Goal: Use online tool/utility

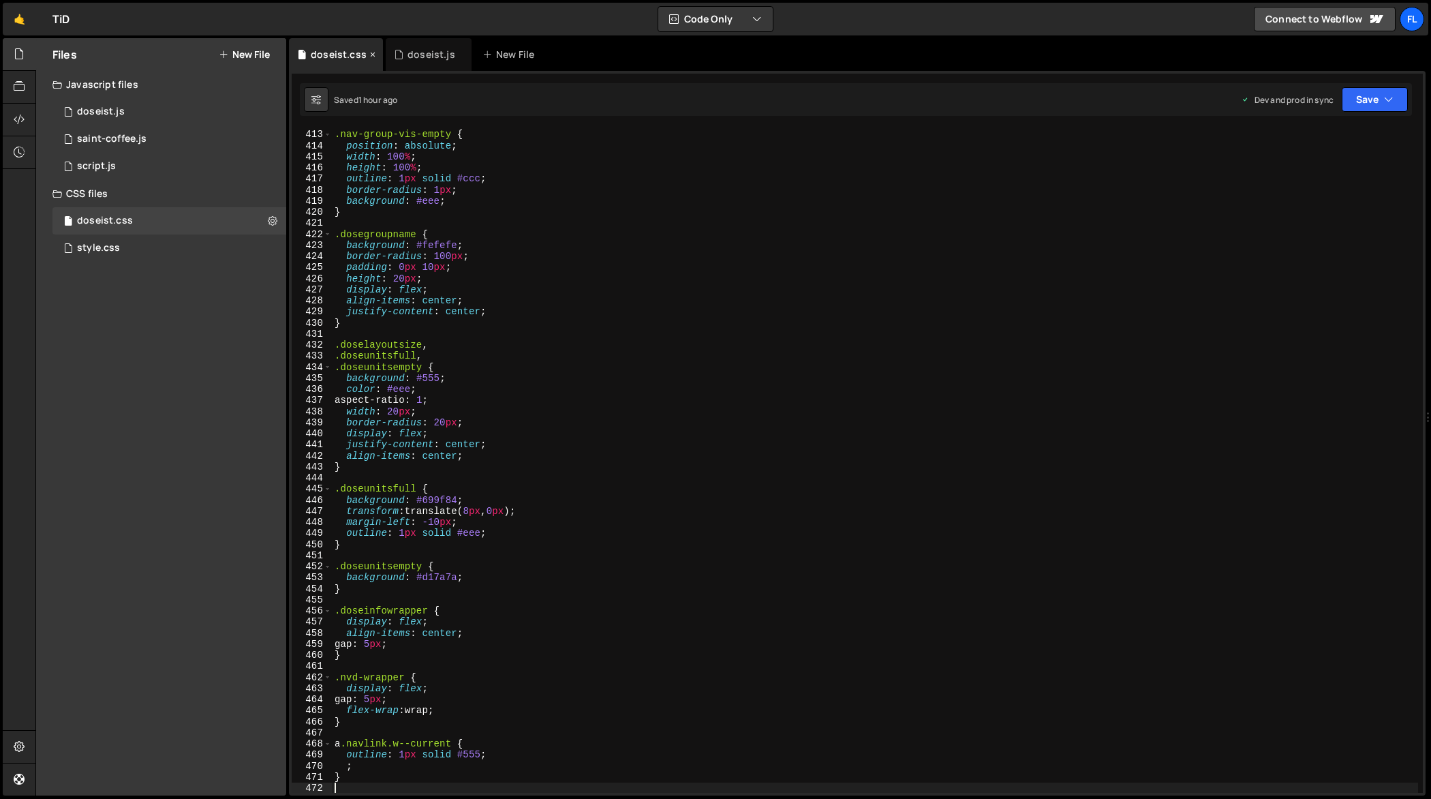
scroll to position [4573, 0]
click at [410, 62] on div "doseist.js" at bounding box center [429, 54] width 86 height 33
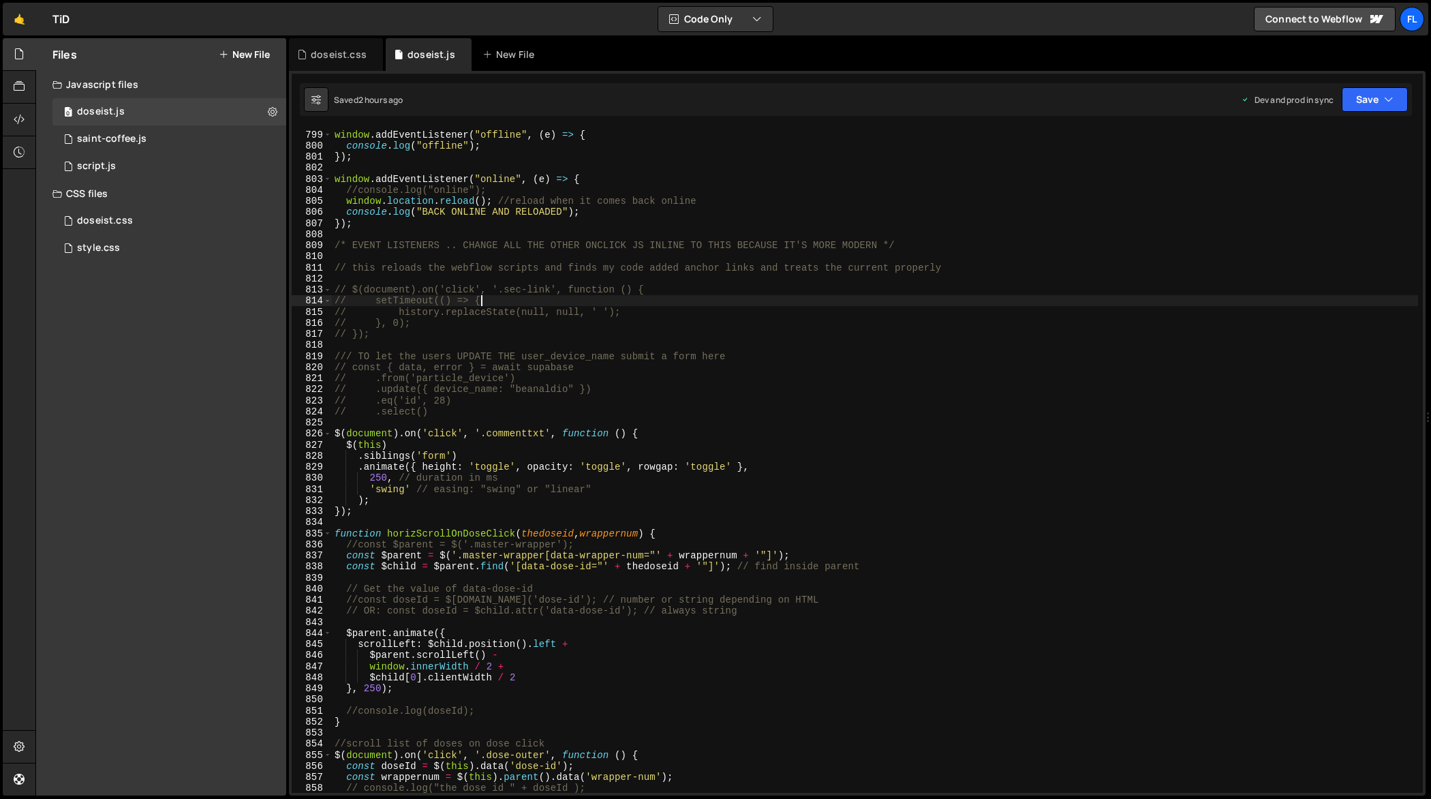
click at [541, 301] on div "// To see changes in the network state, use addEventListener window . addEventL…" at bounding box center [875, 462] width 1087 height 688
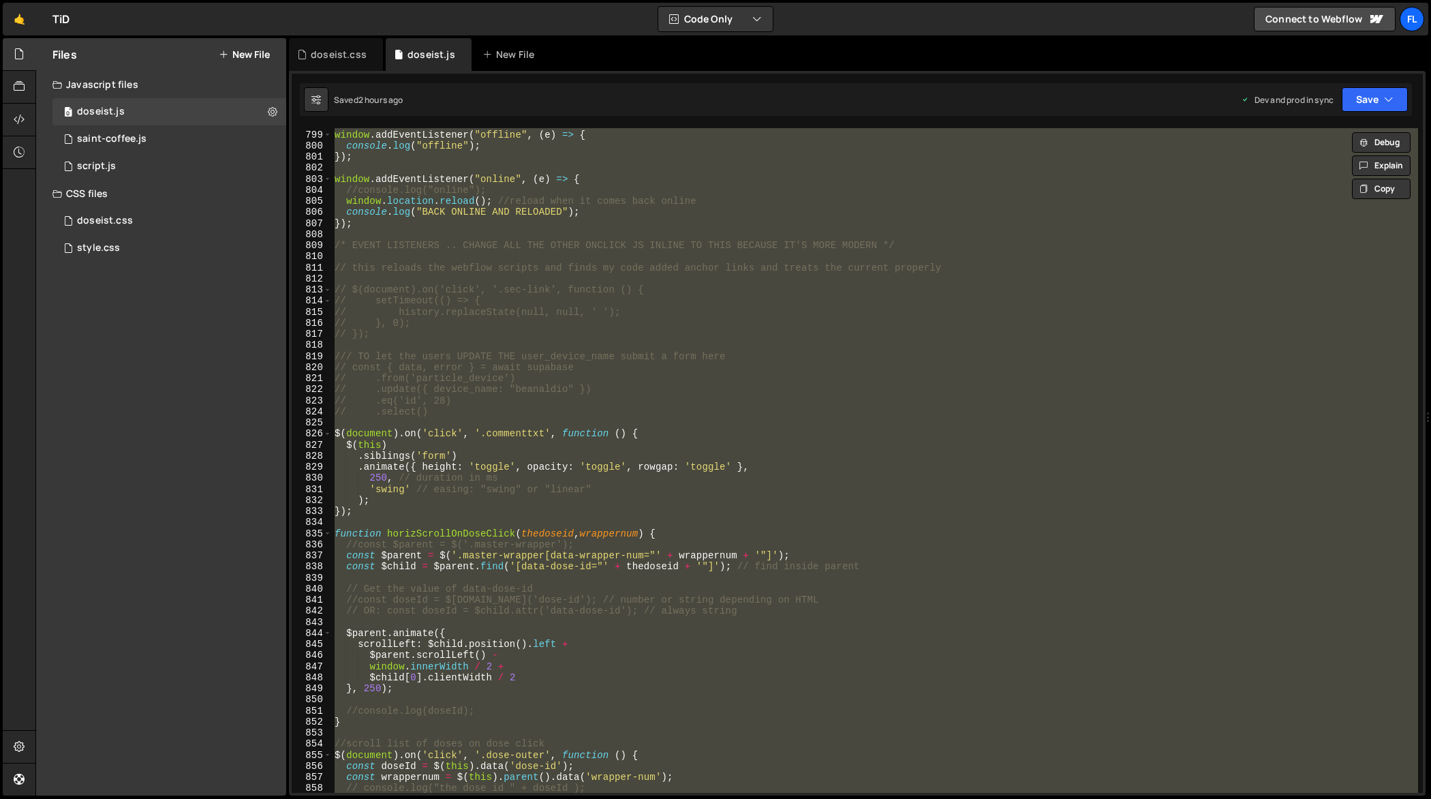
paste textarea
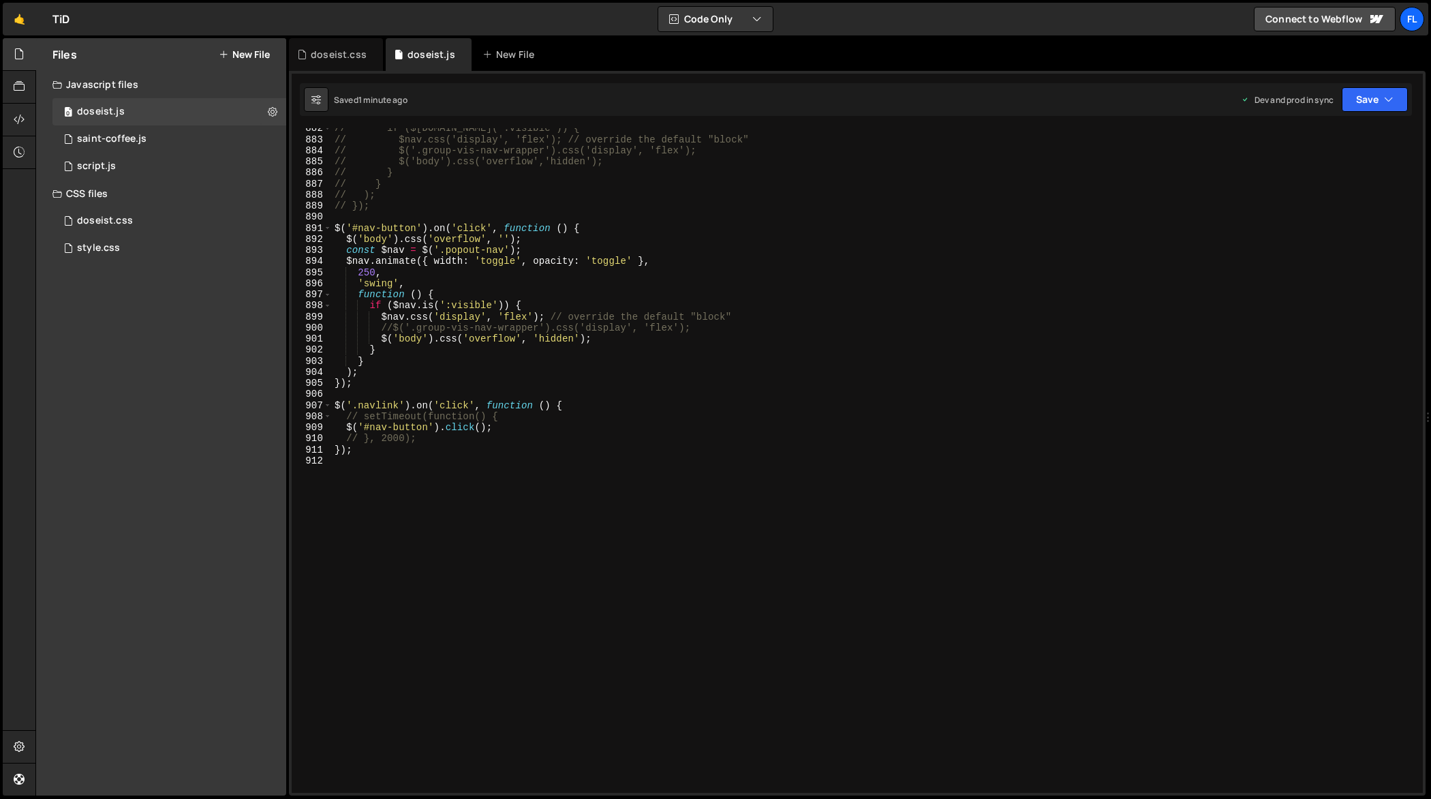
scroll to position [9807, 0]
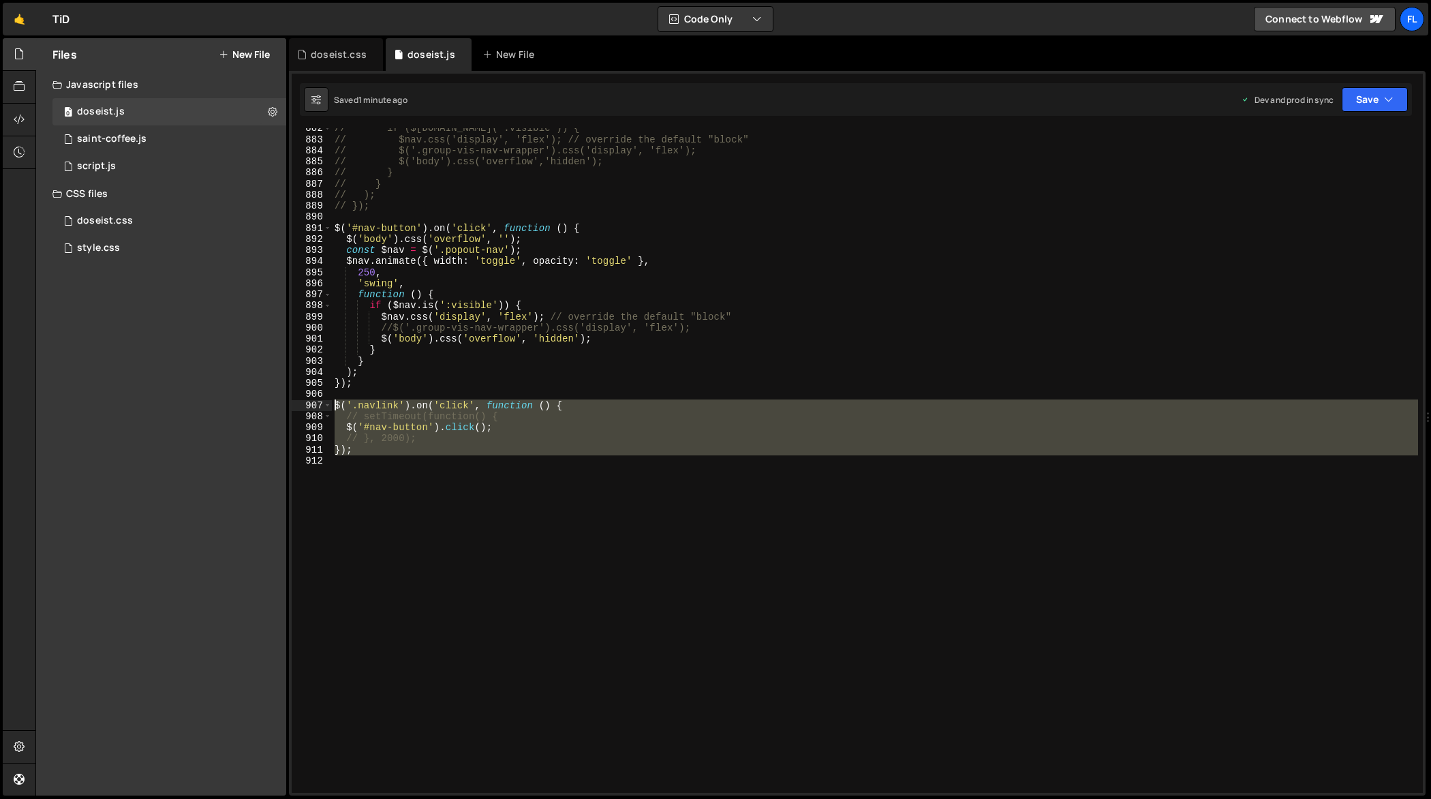
drag, startPoint x: 395, startPoint y: 456, endPoint x: 332, endPoint y: 403, distance: 81.8
click at [332, 403] on div "// if ($[DOMAIN_NAME](':visible')) { // $nav.css('display', 'flex'); // overrid…" at bounding box center [875, 467] width 1087 height 688
type textarea "$('.navlink').on('click', function () { // setTimeout(function() {"
click at [517, 481] on div "// if ($[DOMAIN_NAME](':visible')) { // $nav.css('display', 'flex'); // overrid…" at bounding box center [875, 460] width 1086 height 665
drag, startPoint x: 498, startPoint y: 481, endPoint x: 316, endPoint y: 408, distance: 196.7
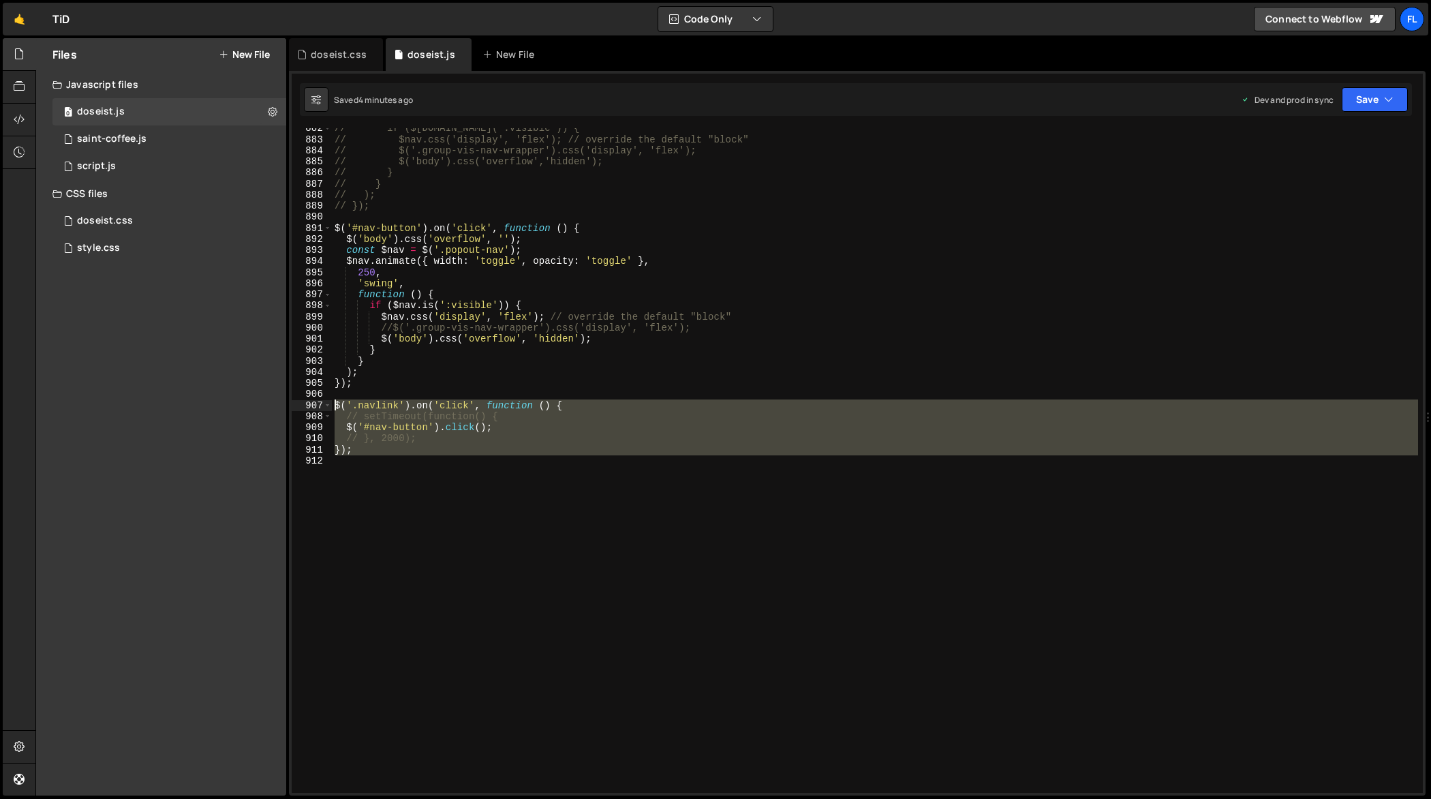
click at [316, 408] on div "882 883 884 885 886 887 888 889 890 891 892 893 894 895 896 897 898 899 900 901…" at bounding box center [857, 460] width 1131 height 665
paste textarea "});"
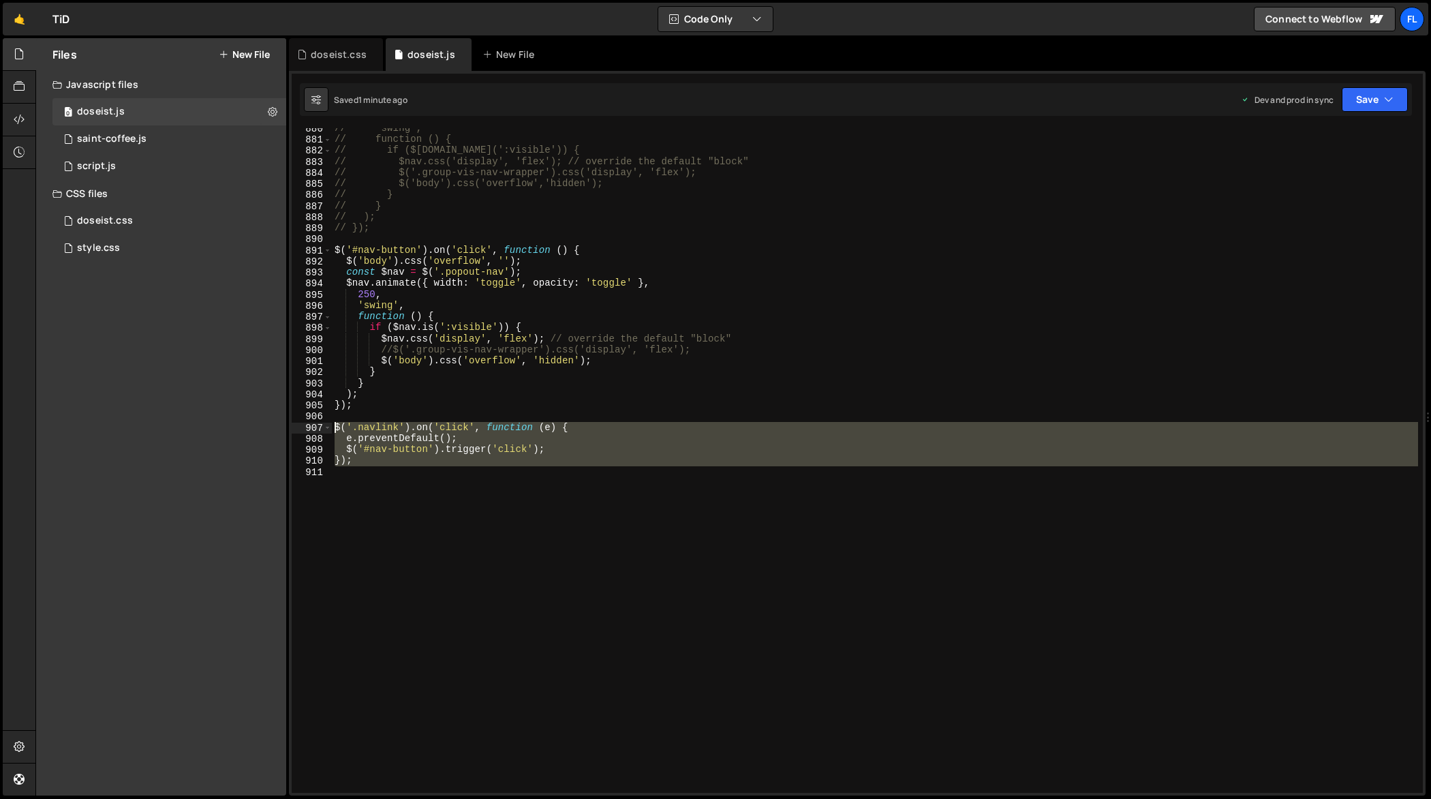
drag, startPoint x: 378, startPoint y: 474, endPoint x: 321, endPoint y: 427, distance: 73.7
click at [321, 427] on div "}); 880 881 882 883 884 885 886 887 888 889 890 891 892 893 894 895 896 897 898…" at bounding box center [857, 460] width 1131 height 665
paste textarea "}"
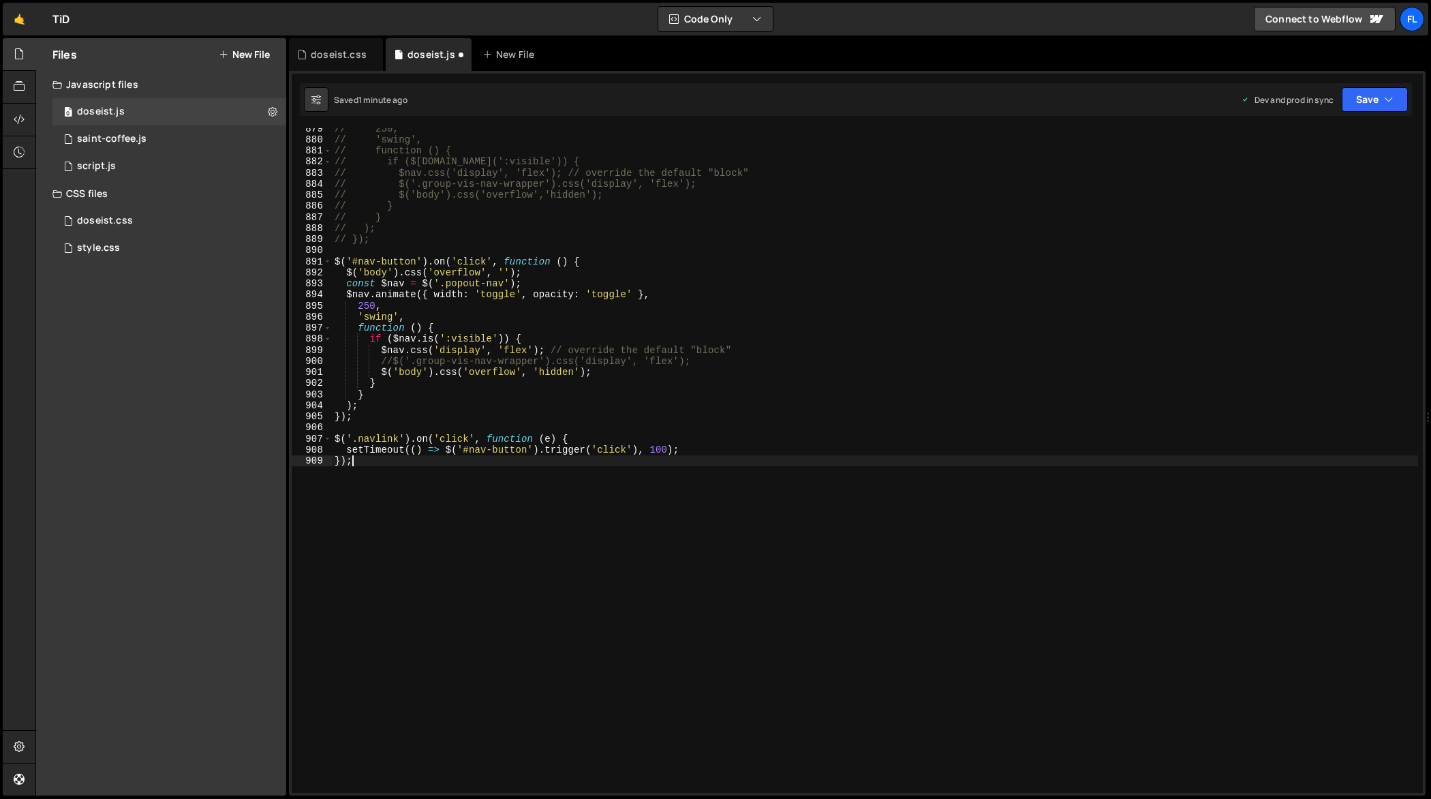
scroll to position [9774, 0]
click at [551, 451] on div "// 250, // 'swing', // function () { // if ($[DOMAIN_NAME](':visible')) { // $n…" at bounding box center [875, 467] width 1087 height 688
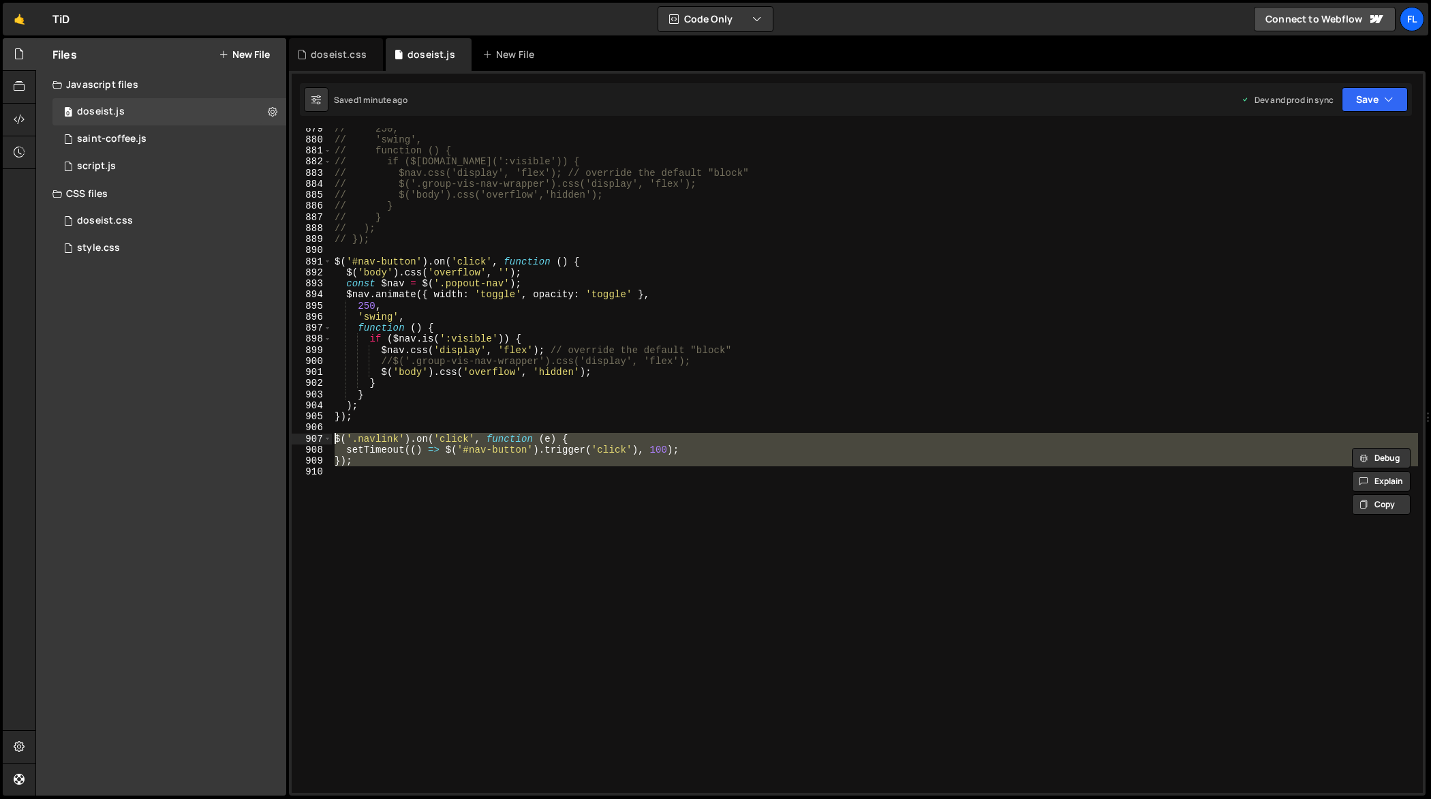
drag, startPoint x: 380, startPoint y: 474, endPoint x: 319, endPoint y: 440, distance: 69.9
click at [319, 440] on div "setTimeout(() => $('#nav-button').trigger('click'), 100); 879 880 881 882 883 8…" at bounding box center [857, 460] width 1131 height 665
type textarea "$('.navlink').on('click', function (e) { setTimeout(() => $('#nav-button').trig…"
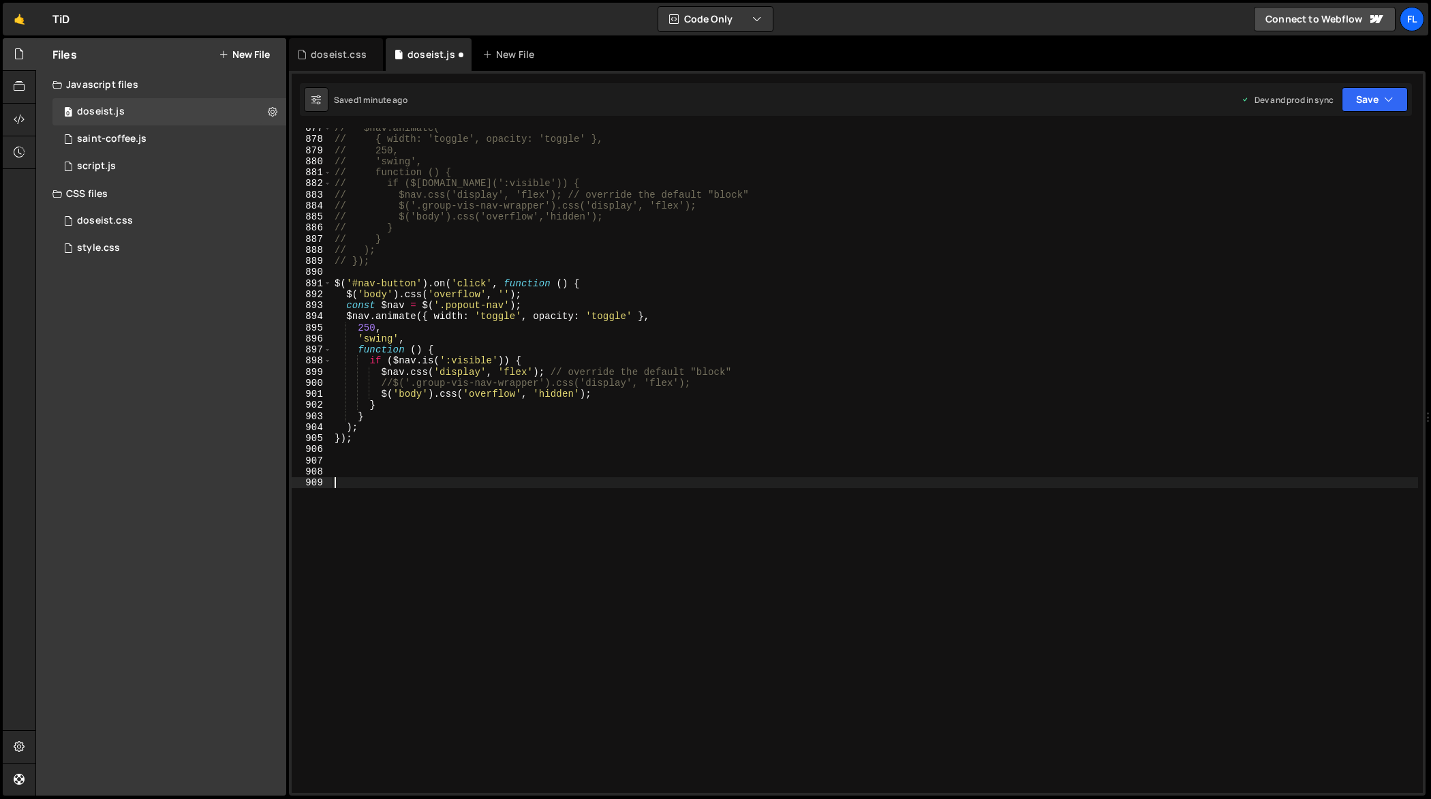
paste textarea "// });"
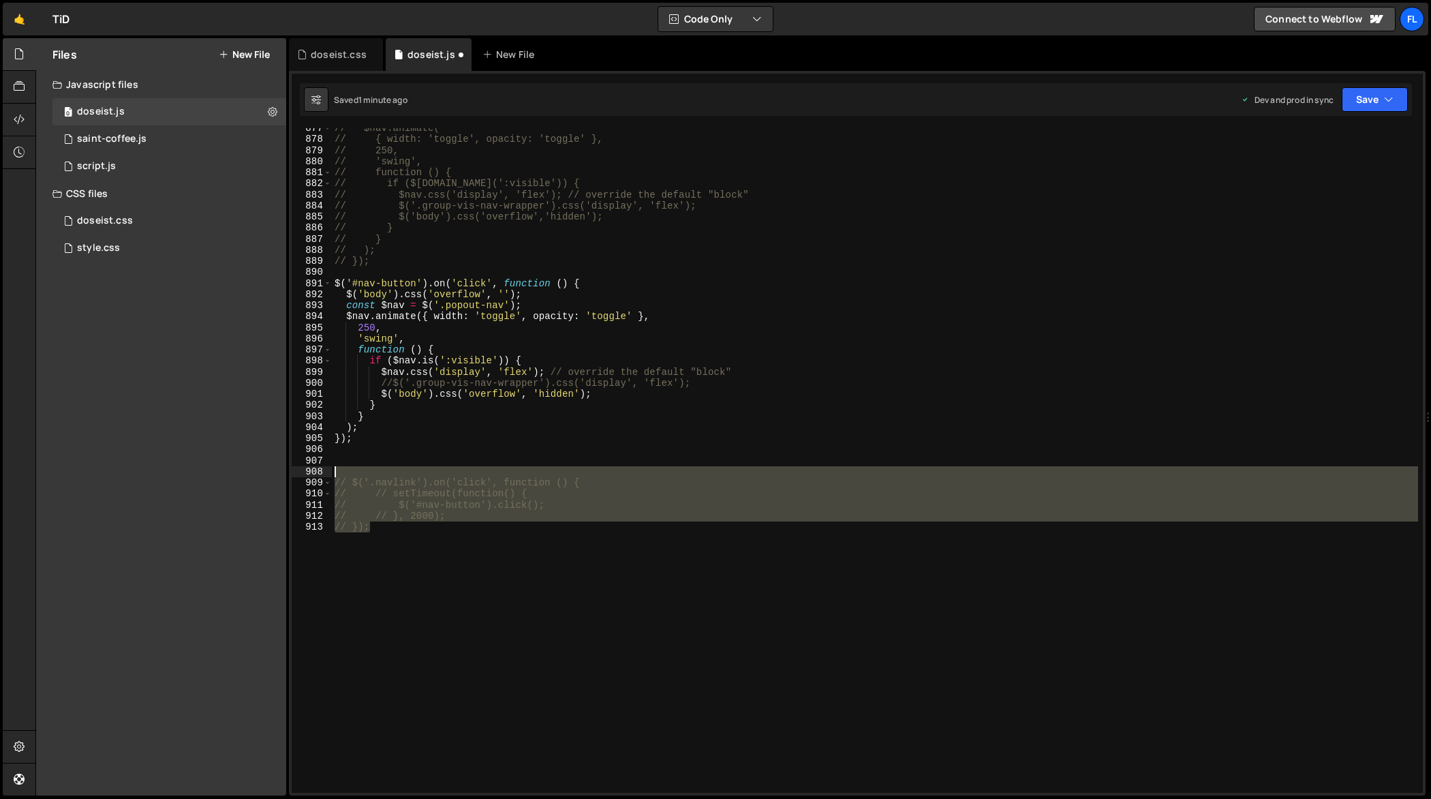
drag, startPoint x: 384, startPoint y: 523, endPoint x: 308, endPoint y: 476, distance: 89.7
click at [308, 476] on div "// }); 877 878 879 880 881 882 883 884 885 886 887 888 889 890 891 892 893 894 …" at bounding box center [857, 460] width 1131 height 665
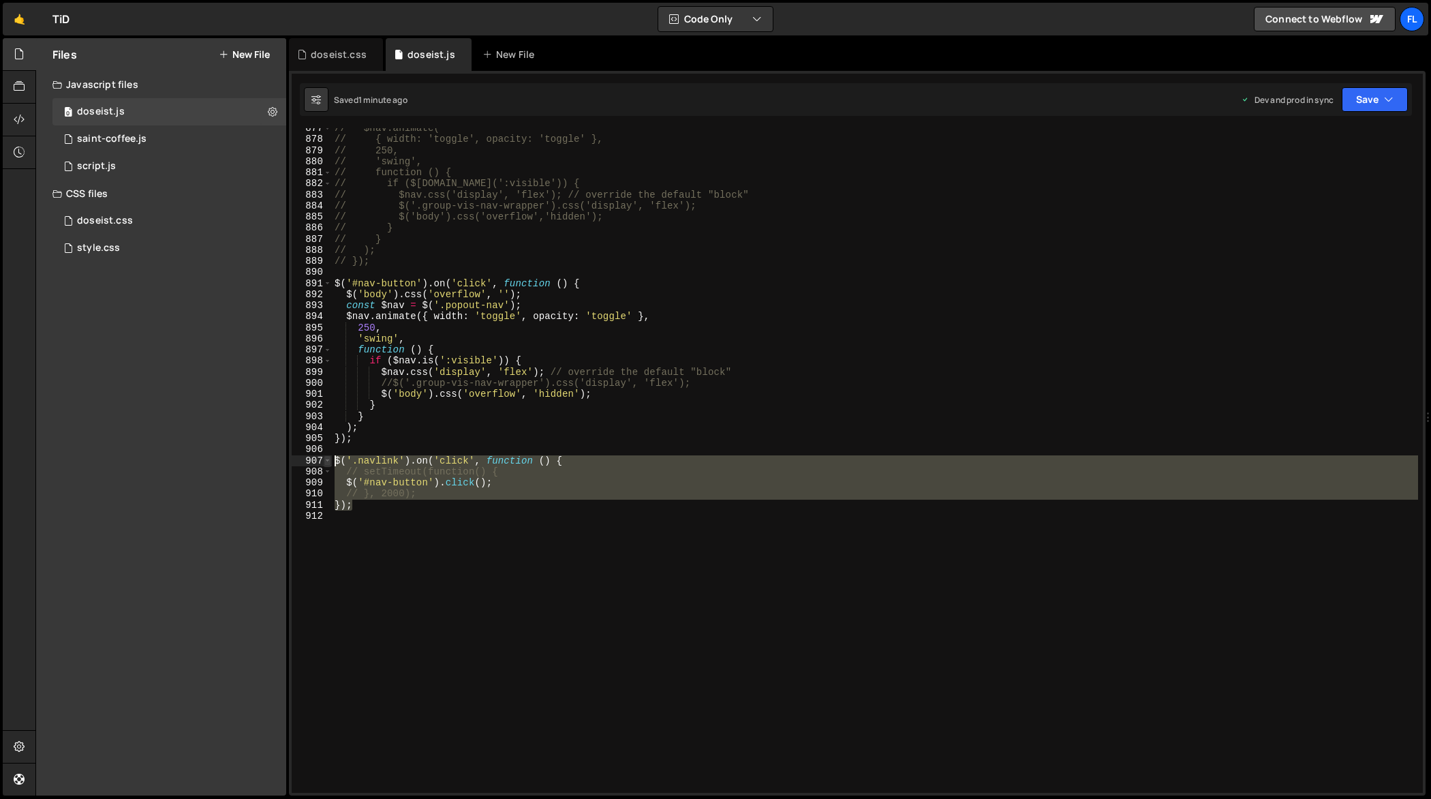
drag, startPoint x: 357, startPoint y: 508, endPoint x: 329, endPoint y: 461, distance: 55.6
click at [329, 461] on div "// setTimeout(function() { 877 878 879 880 881 882 883 884 885 886 887 888 889 …" at bounding box center [857, 460] width 1131 height 665
type textarea "$('.navlink').on('click', function () { // setTimeout(function() {"
